Goal: Transaction & Acquisition: Book appointment/travel/reservation

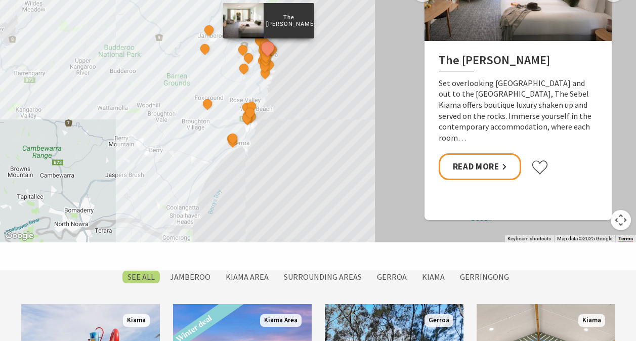
scroll to position [493, 0]
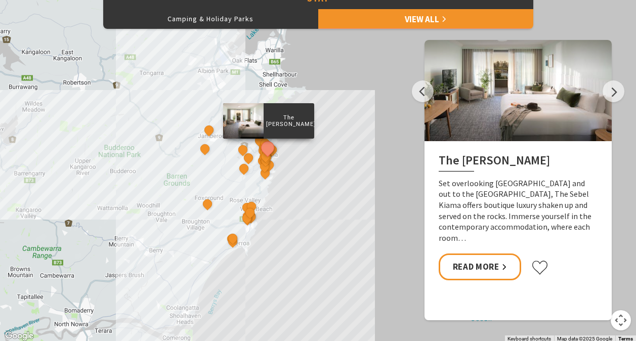
click at [176, 193] on div "The Sebel Kiama Seaside Escape 1 Bellevue Boutique Hotel Kiama Saddleback Grove…" at bounding box center [318, 160] width 636 height 365
click at [243, 16] on button "Camping & Holiday Parks" at bounding box center [210, 19] width 215 height 20
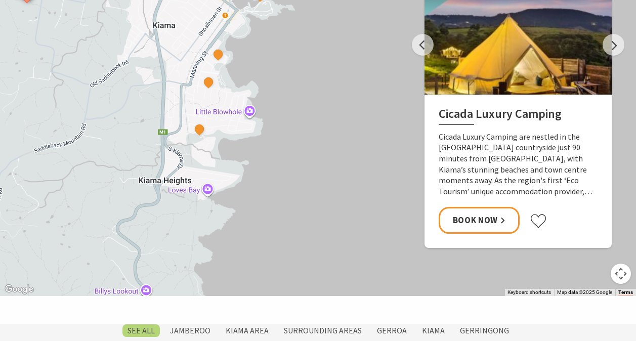
scroll to position [469, 0]
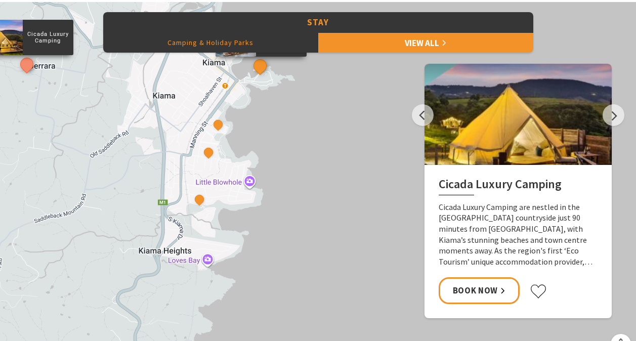
click at [260, 70] on button "See detail about Kiama Harbour Cabins" at bounding box center [260, 65] width 19 height 19
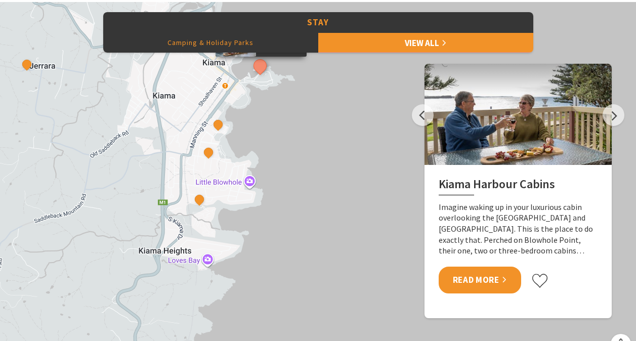
click at [496, 281] on link "Read More" at bounding box center [480, 280] width 83 height 27
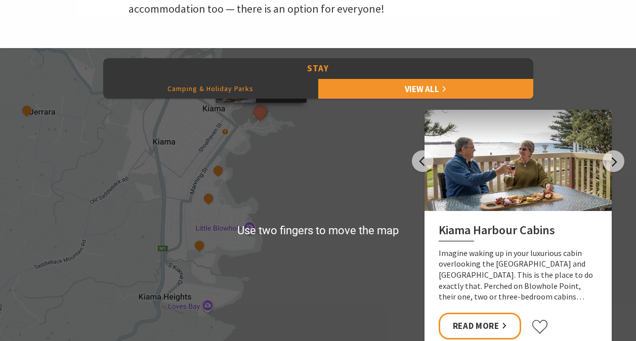
scroll to position [421, 0]
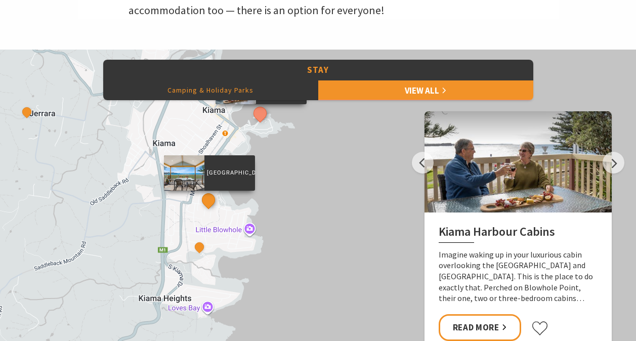
click at [210, 204] on button "See detail about Kendalls Beach Holiday Park" at bounding box center [208, 199] width 19 height 19
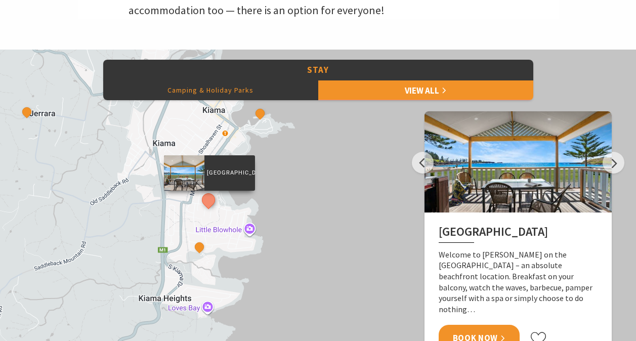
click at [476, 325] on link "Book Now" at bounding box center [480, 338] width 82 height 27
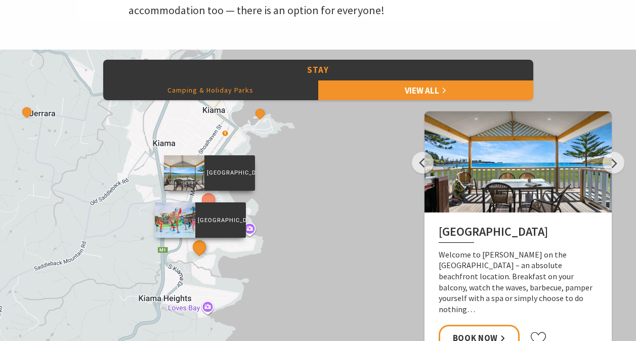
click at [201, 250] on button "See detail about BIG4 Easts Beach Holiday Park" at bounding box center [199, 247] width 19 height 19
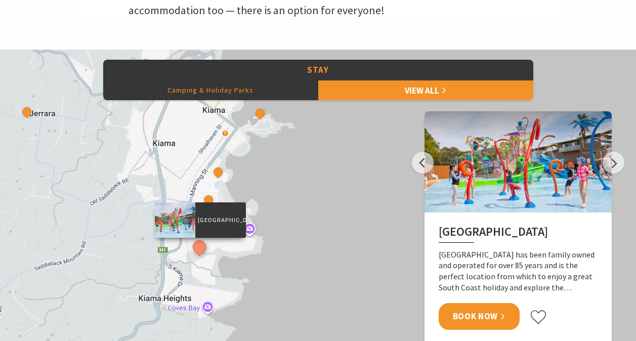
click at [483, 316] on link "Book Now" at bounding box center [480, 316] width 82 height 27
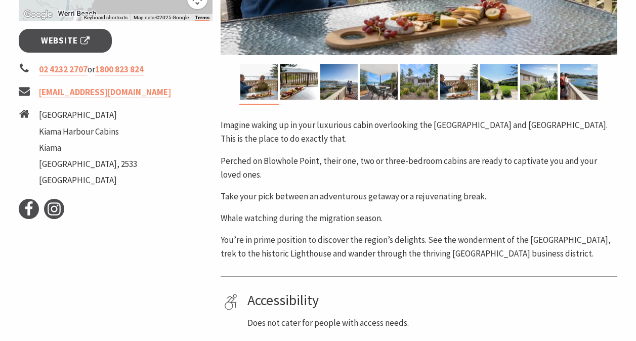
scroll to position [365, 0]
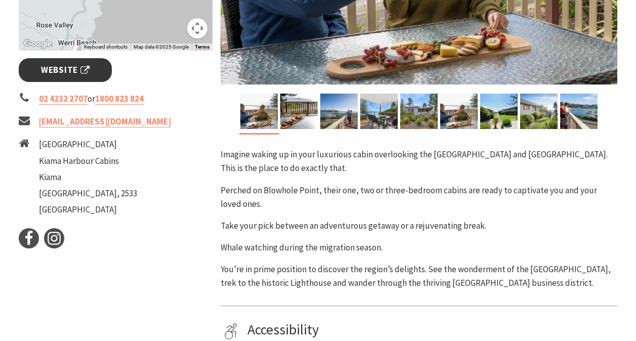
click at [61, 64] on span "Website" at bounding box center [65, 70] width 49 height 14
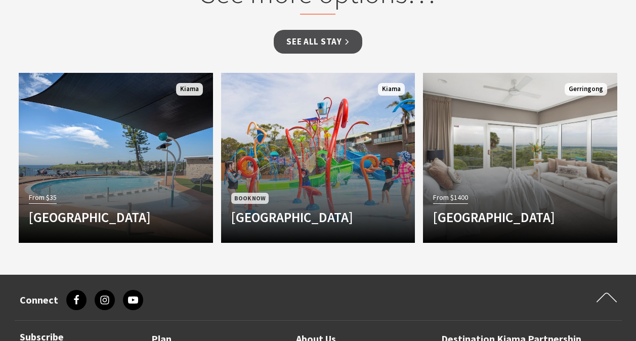
scroll to position [944, 0]
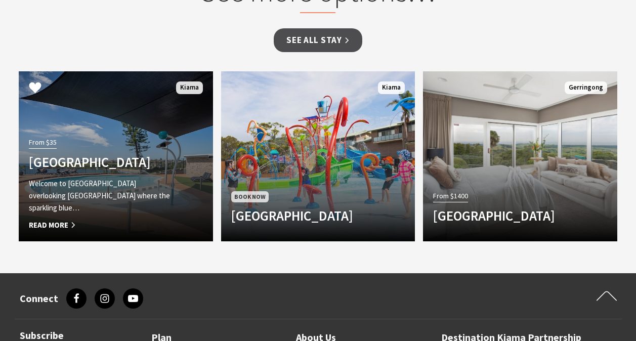
click at [138, 214] on div "Welcome to Surf Beach Holiday Park overlooking Kiama’s main beach where the spa…" at bounding box center [101, 205] width 145 height 54
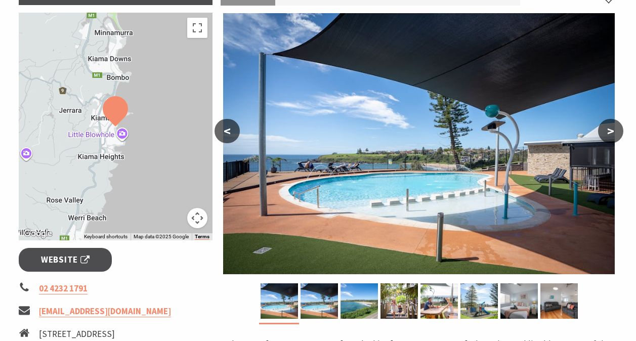
scroll to position [174, 0]
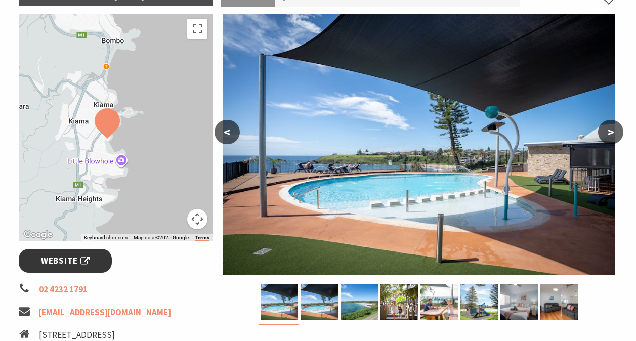
click at [50, 258] on span "Website" at bounding box center [65, 261] width 49 height 14
click at [450, 134] on img at bounding box center [419, 144] width 397 height 261
click at [611, 134] on button ">" at bounding box center [610, 132] width 25 height 24
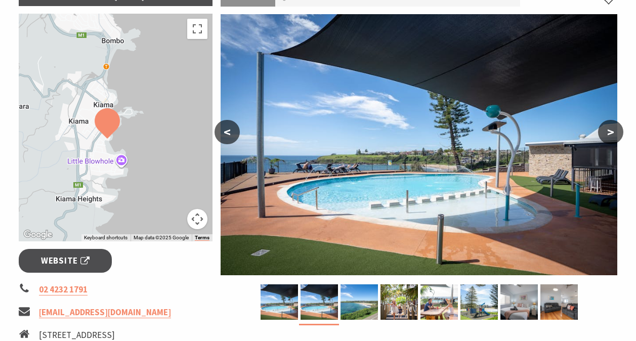
click at [611, 134] on button ">" at bounding box center [610, 132] width 25 height 24
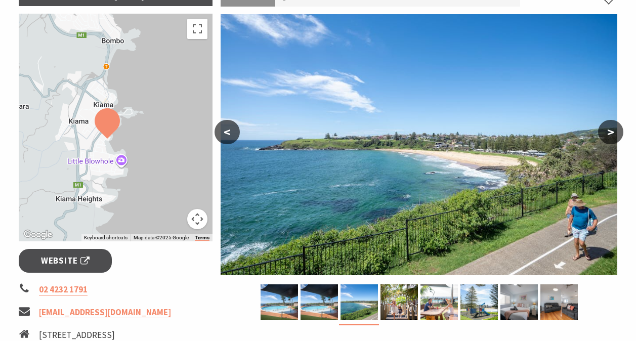
click at [611, 134] on button ">" at bounding box center [610, 132] width 25 height 24
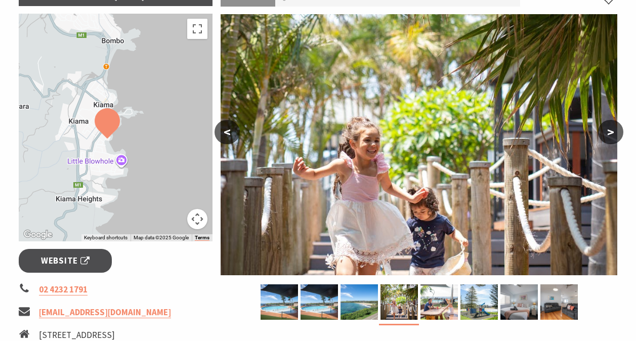
click at [611, 134] on button ">" at bounding box center [610, 132] width 25 height 24
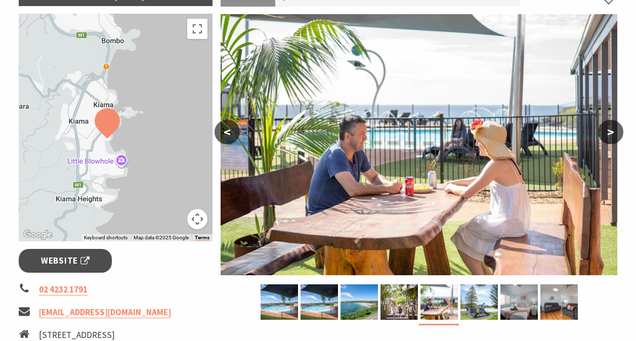
click at [611, 134] on button ">" at bounding box center [610, 132] width 25 height 24
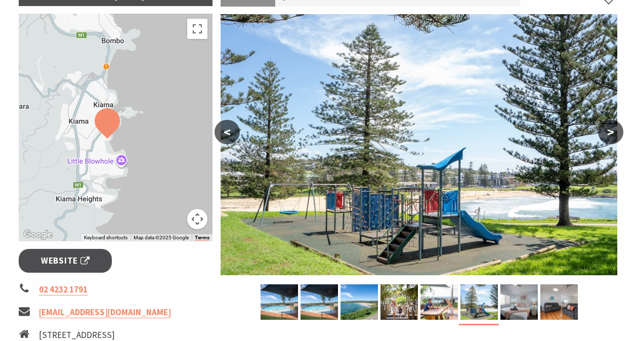
click at [611, 134] on button ">" at bounding box center [610, 132] width 25 height 24
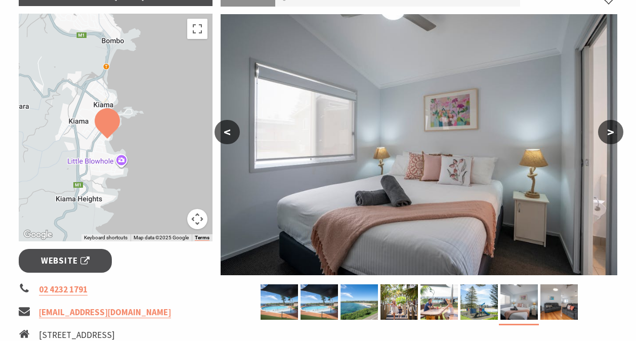
click at [611, 134] on button ">" at bounding box center [610, 132] width 25 height 24
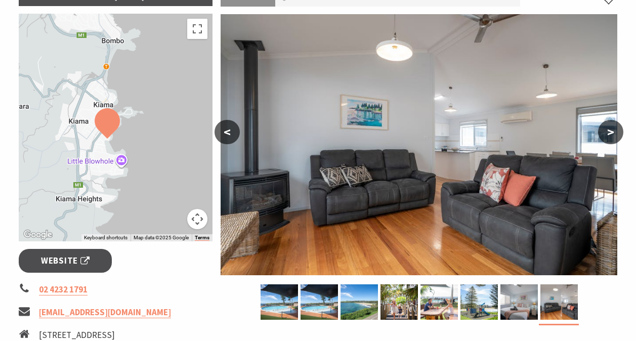
click at [611, 134] on button ">" at bounding box center [610, 132] width 25 height 24
click at [63, 259] on span "Website" at bounding box center [65, 261] width 49 height 14
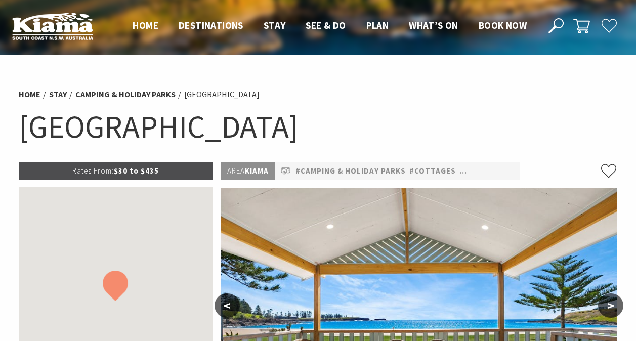
select select "3"
select select "2"
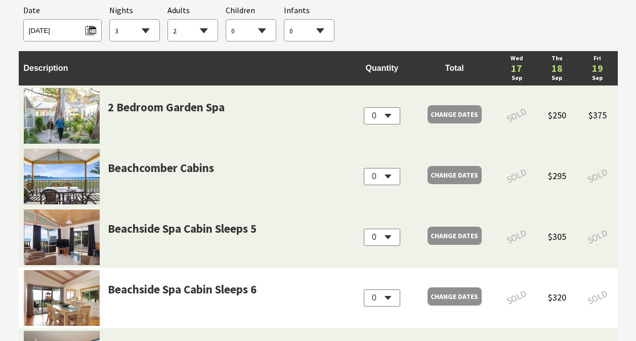
scroll to position [989, 0]
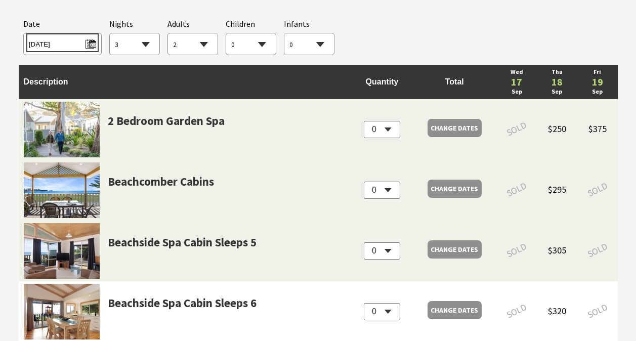
click at [88, 40] on span "[DATE]" at bounding box center [62, 43] width 67 height 14
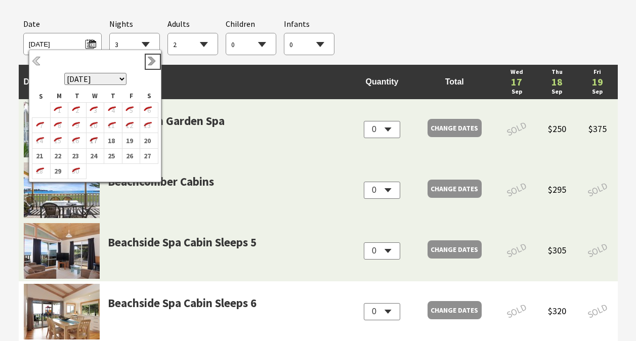
click at [150, 63] on link "Next" at bounding box center [152, 61] width 11 height 11
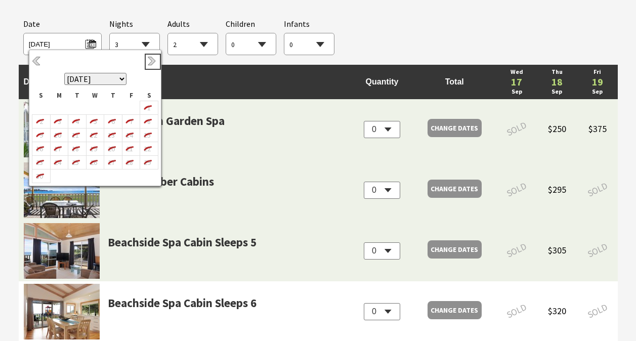
click at [150, 63] on link "Next" at bounding box center [152, 61] width 11 height 11
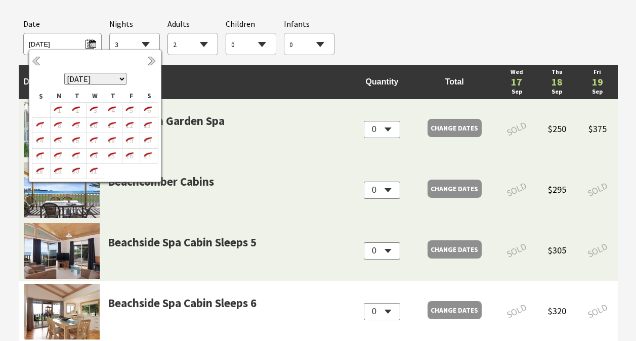
click at [266, 77] on td "Description" at bounding box center [185, 82] width 333 height 34
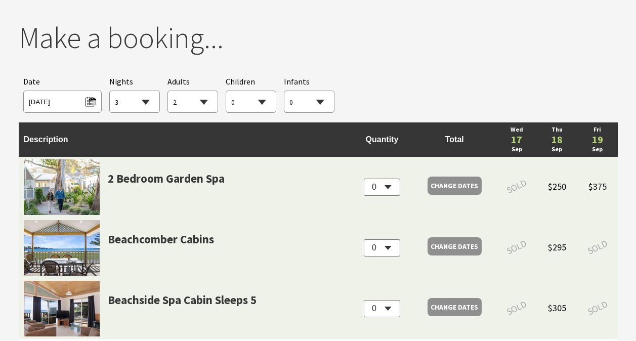
scroll to position [955, 0]
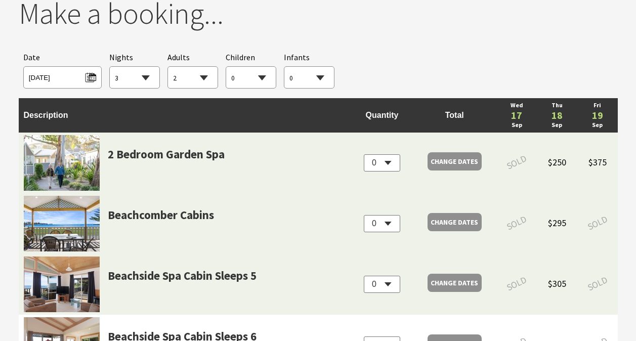
click at [97, 82] on span "[DATE]" at bounding box center [62, 77] width 78 height 22
click at [93, 73] on span "[DATE]" at bounding box center [62, 76] width 67 height 14
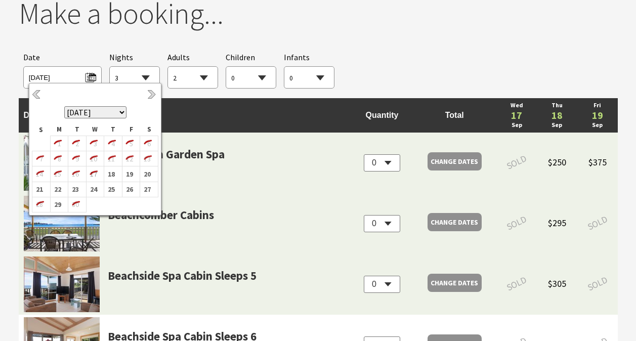
click at [150, 88] on th "September 2025 October 2025 November 2025 December 2025 January 2026 February 2…" at bounding box center [95, 104] width 126 height 37
click at [150, 92] on link "Next" at bounding box center [152, 95] width 11 height 11
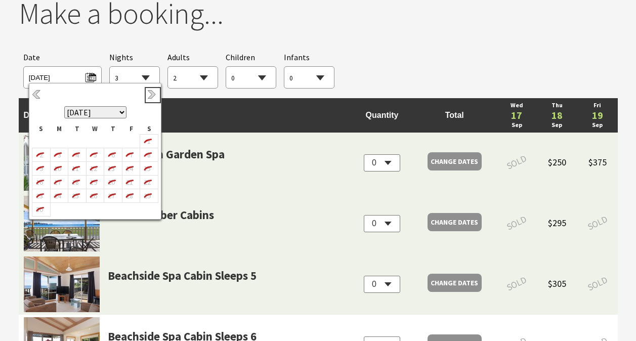
click at [150, 92] on link "Next" at bounding box center [152, 95] width 11 height 11
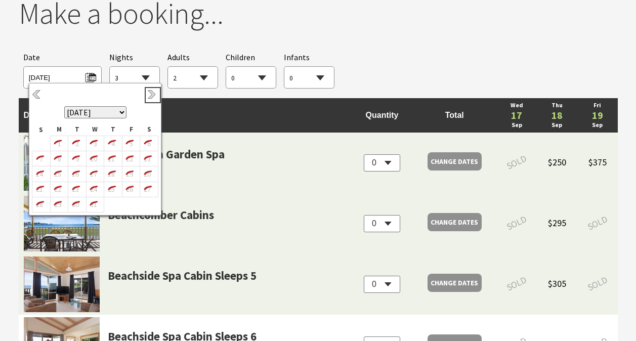
click at [150, 92] on link "Next" at bounding box center [152, 95] width 11 height 11
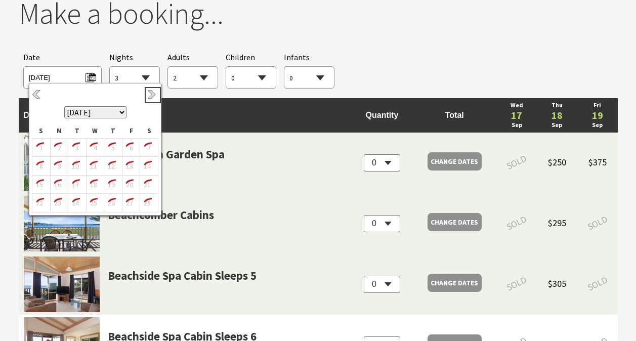
click at [150, 92] on link "Next" at bounding box center [152, 95] width 11 height 11
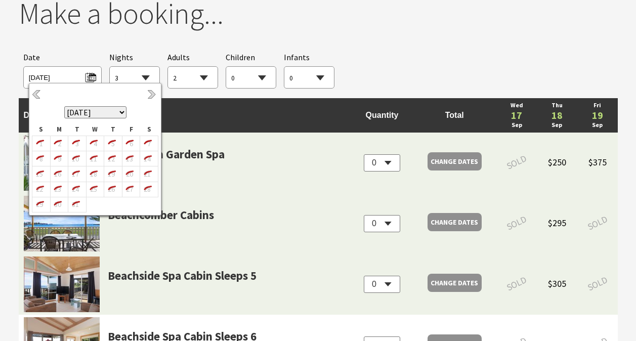
click at [226, 106] on td "Description" at bounding box center [185, 115] width 333 height 34
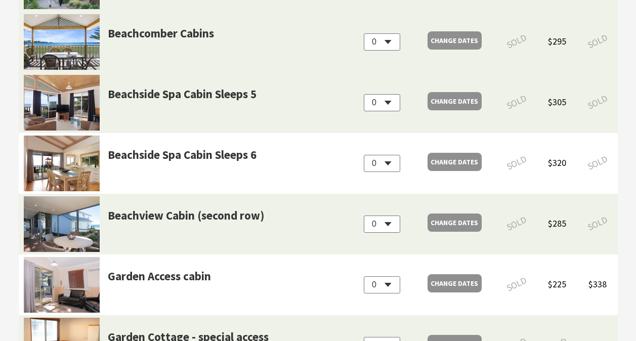
scroll to position [1171, 0]
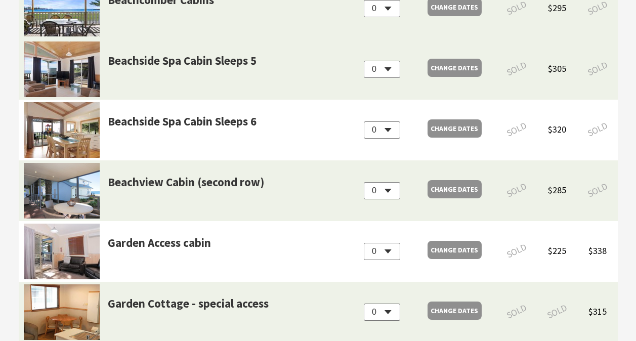
click at [635, 185] on section "You currently don't have any items in your cart Make a booking... Searching for…" at bounding box center [318, 68] width 636 height 630
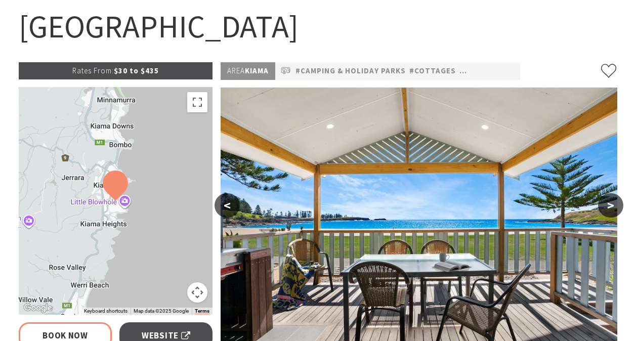
scroll to position [146, 0]
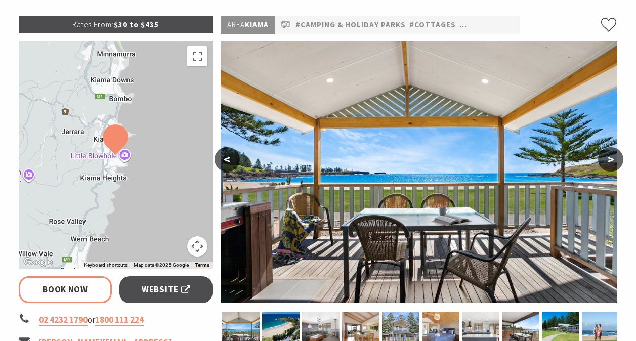
click at [173, 185] on div at bounding box center [116, 155] width 194 height 228
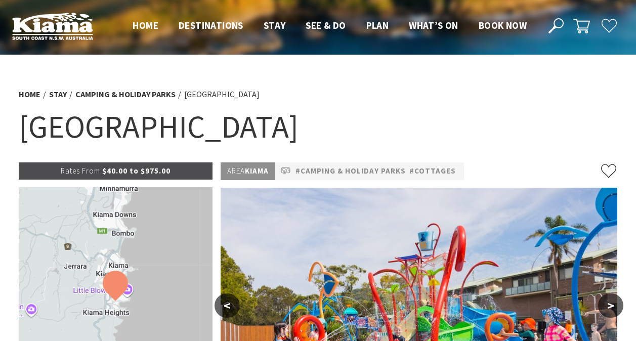
select select "3"
select select "2"
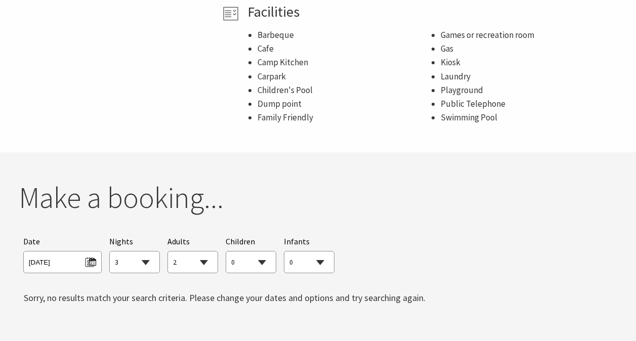
scroll to position [821, 0]
click at [77, 255] on span "[DATE]" at bounding box center [62, 262] width 78 height 22
click at [94, 254] on span "[DATE]" at bounding box center [62, 261] width 67 height 14
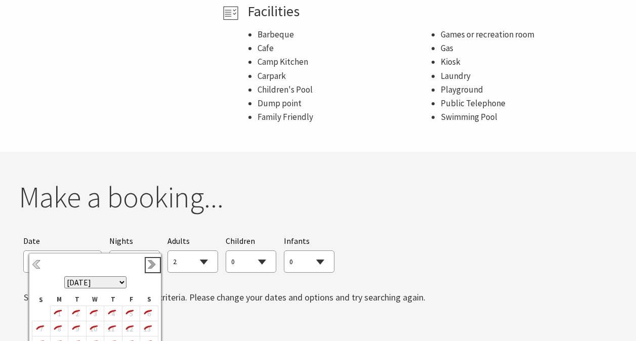
click at [153, 264] on link "Next" at bounding box center [152, 265] width 11 height 11
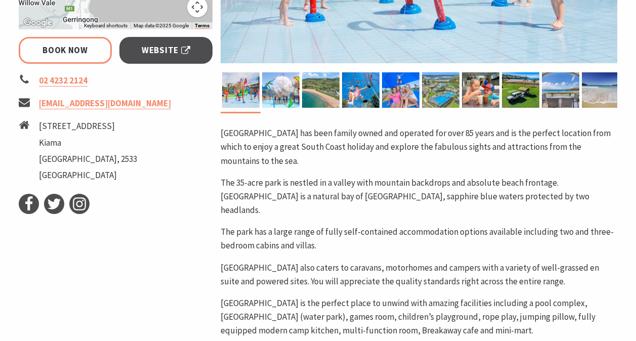
scroll to position [350, 0]
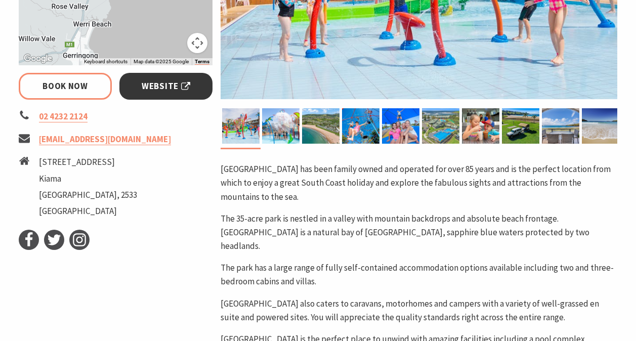
click at [141, 84] on link "Website" at bounding box center [166, 86] width 94 height 27
